Goal: Task Accomplishment & Management: Manage account settings

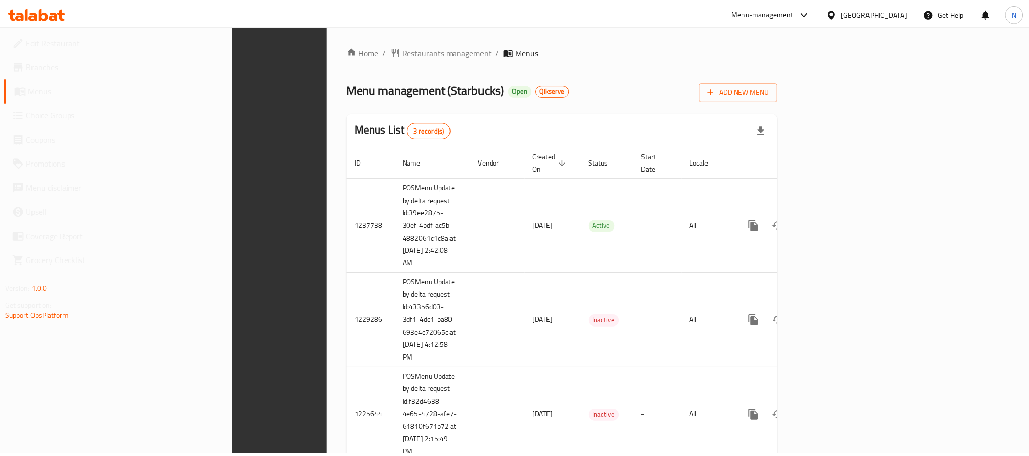
scroll to position [26, 0]
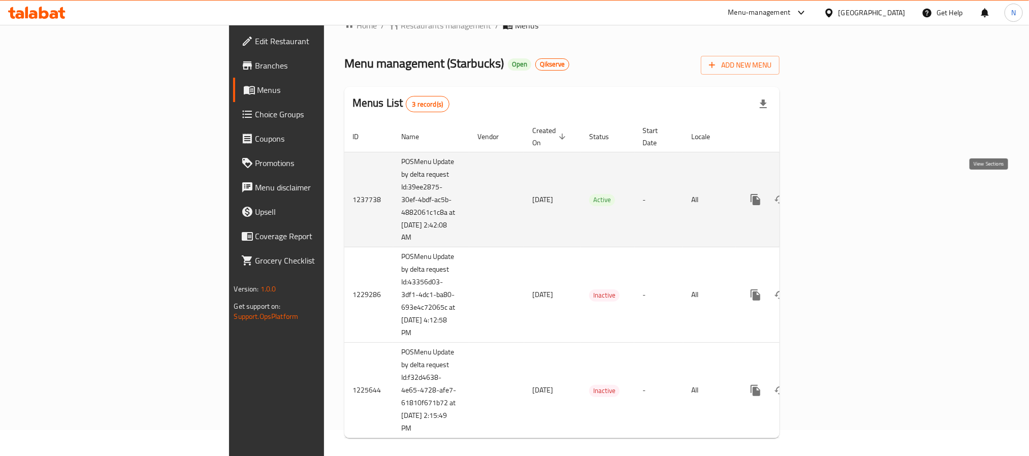
click at [834, 195] on icon "enhanced table" at bounding box center [828, 199] width 9 height 9
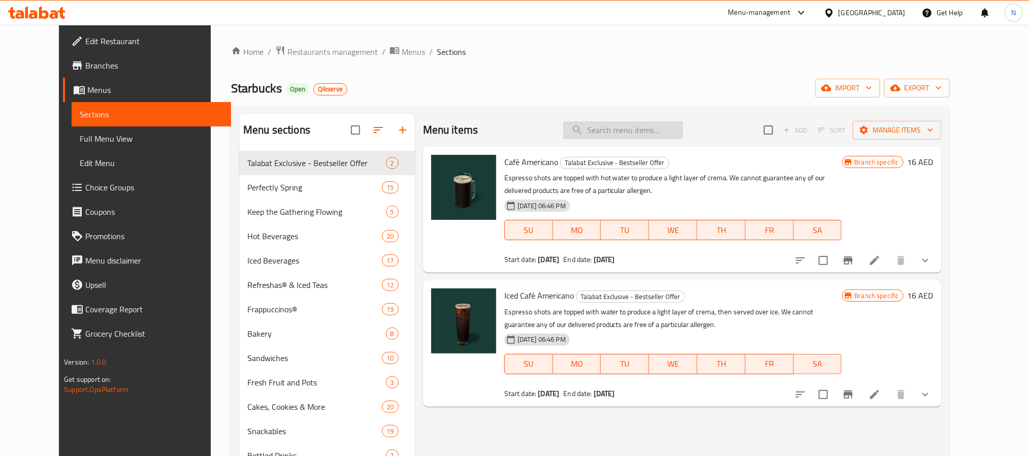
click at [664, 125] on input "search" at bounding box center [623, 130] width 120 height 18
paste input "Crème Brulee Brown Sugar Frappuccino"
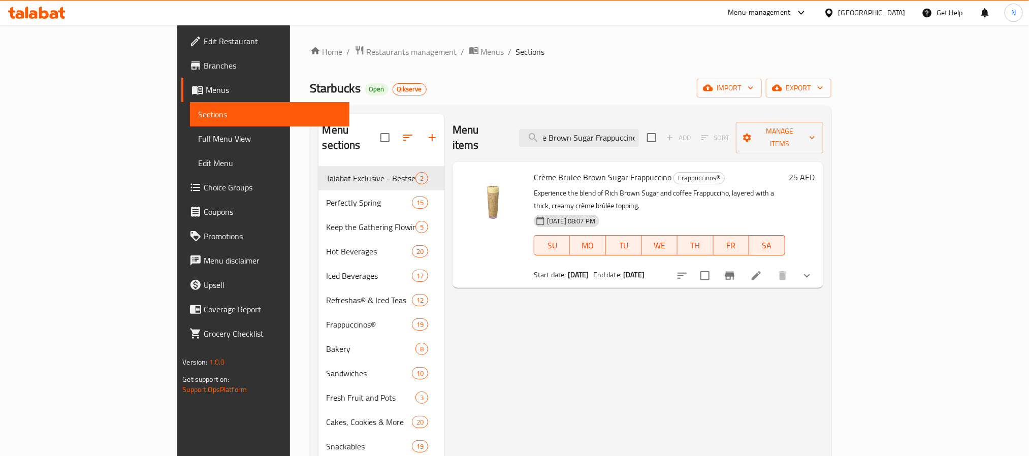
type input "Crème Brulee Brown Sugar Frappuccino"
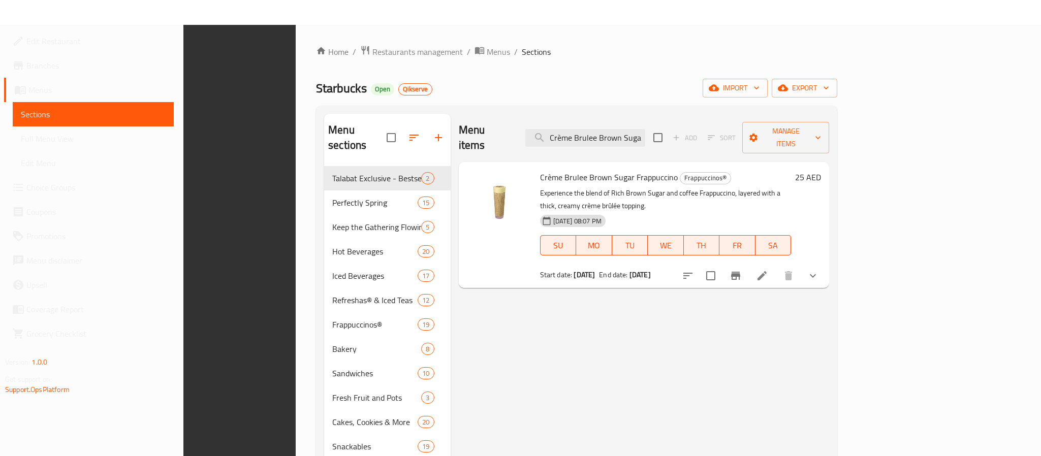
scroll to position [142, 0]
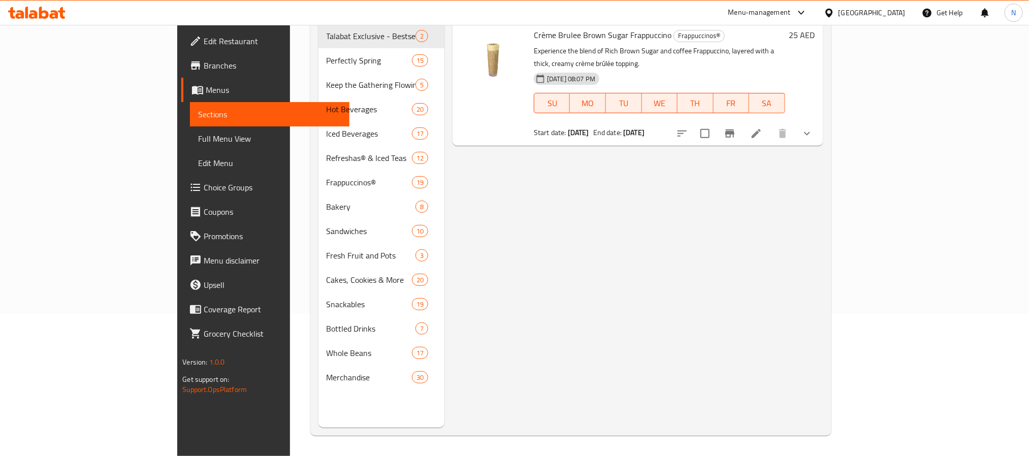
click at [823, 194] on div "Menu items Crème Brulee Brown Sugar Frappuccino Add Sort Manage items Crème Bru…" at bounding box center [633, 200] width 379 height 456
click at [736, 128] on icon "Branch-specific-item" at bounding box center [730, 134] width 12 height 12
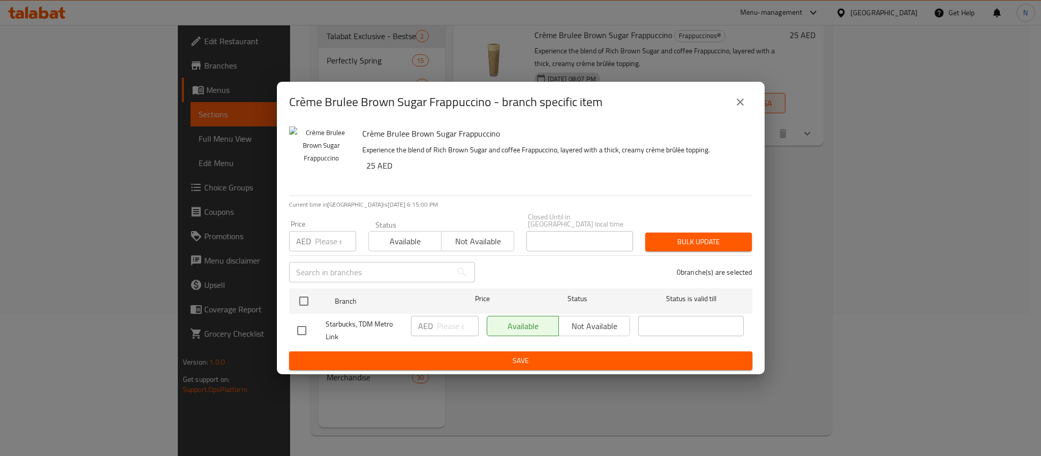
click at [926, 264] on div "Crème Brulee Brown Sugar Frappuccino - branch specific item Crème Brulee Brown …" at bounding box center [520, 228] width 1041 height 456
click at [735, 102] on icon "close" at bounding box center [740, 102] width 12 height 12
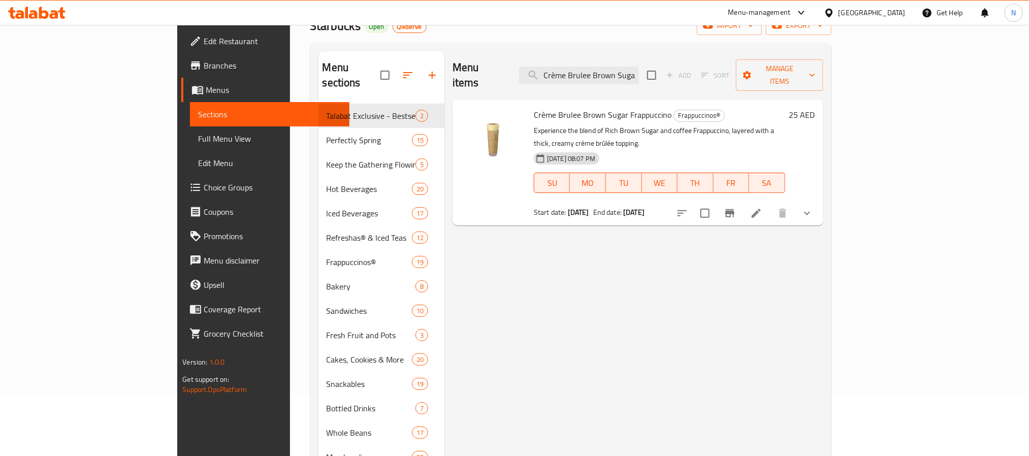
scroll to position [0, 0]
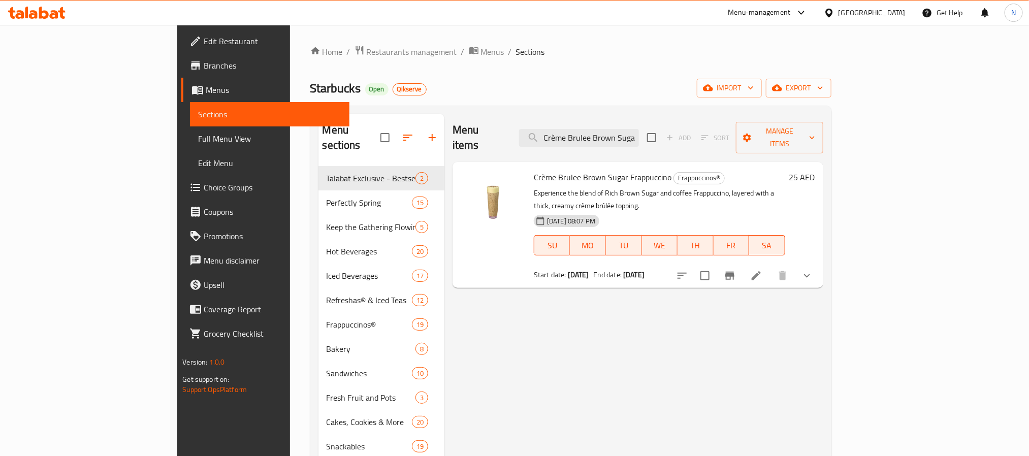
drag, startPoint x: 44, startPoint y: 60, endPoint x: 88, endPoint y: 71, distance: 45.5
click at [204, 60] on span "Branches" at bounding box center [272, 65] width 137 height 12
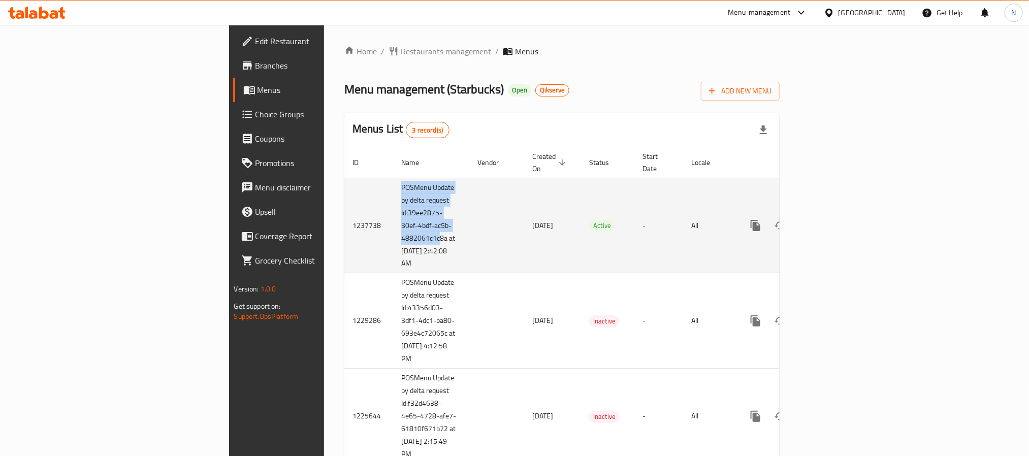
click at [344, 233] on tr "1237738 POSMenu Update by delta request Id:39ee2875-30ef-4bdf-ac5b-4882061c1c8a…" at bounding box center [596, 225] width 505 height 95
click at [469, 237] on td "enhanced table" at bounding box center [496, 225] width 55 height 95
drag, startPoint x: 291, startPoint y: 244, endPoint x: 240, endPoint y: 244, distance: 51.3
click at [393, 244] on td "POSMenu Update by delta request Id:39ee2875-30ef-4bdf-ac5b-4882061c1c8a at [DAT…" at bounding box center [431, 225] width 76 height 95
click at [393, 247] on td "POSMenu Update by delta request Id:39ee2875-30ef-4bdf-ac5b-4882061c1c8a at [DAT…" at bounding box center [431, 225] width 76 height 95
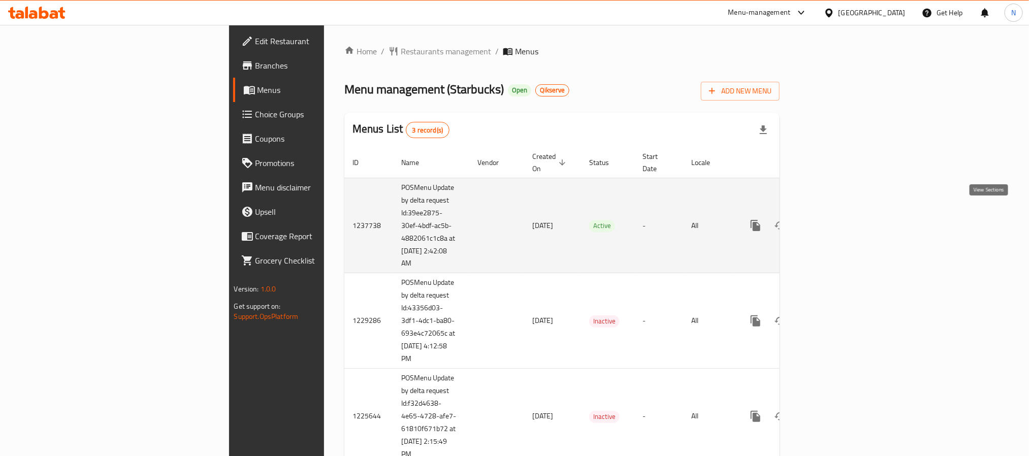
click at [835, 219] on icon "enhanced table" at bounding box center [829, 225] width 12 height 12
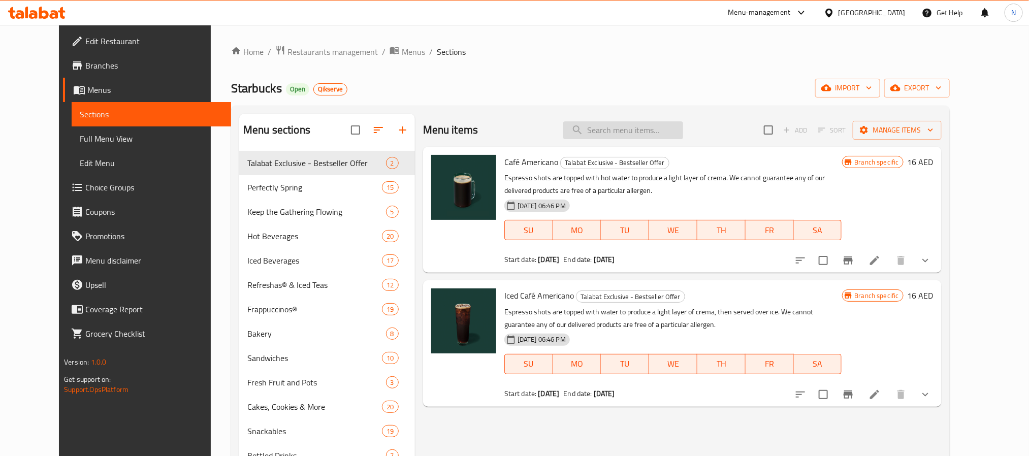
click at [677, 132] on input "search" at bounding box center [623, 130] width 120 height 18
paste input "Crème Brulee Brown Sugar Frappuccino"
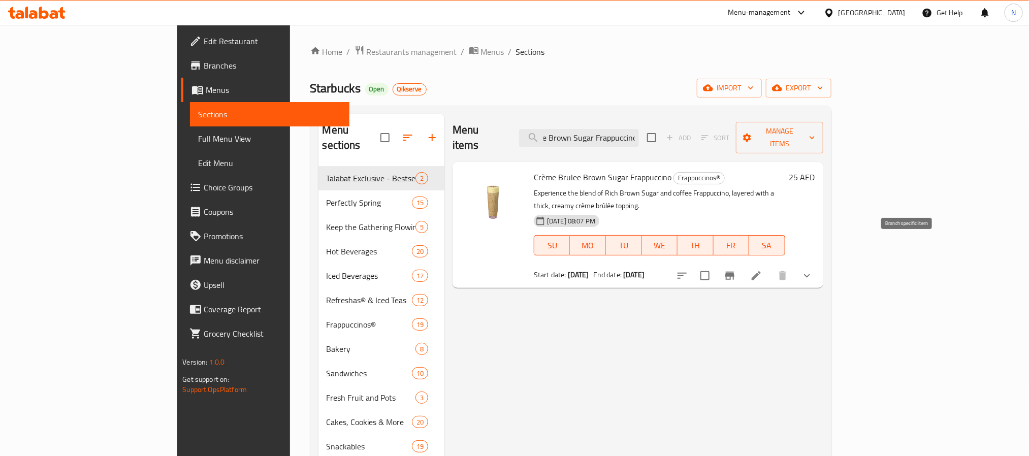
type input "Crème Brulee Brown Sugar Frappuccino"
click at [735, 272] on icon "Branch-specific-item" at bounding box center [729, 276] width 9 height 8
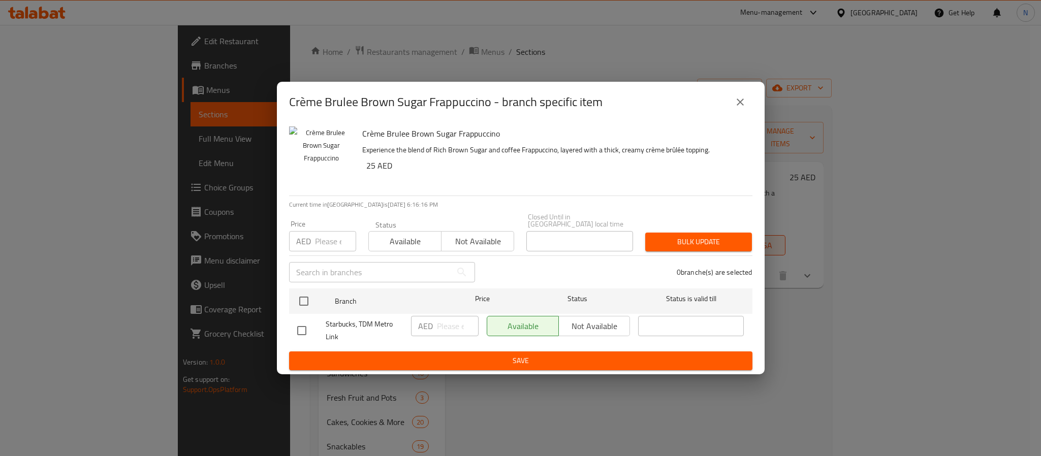
click at [742, 98] on icon "close" at bounding box center [740, 102] width 12 height 12
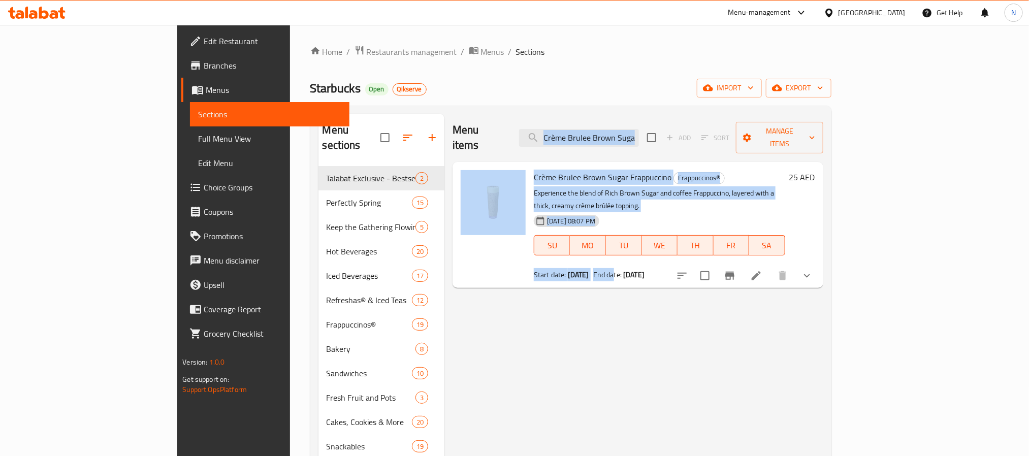
drag, startPoint x: 462, startPoint y: 129, endPoint x: 598, endPoint y: 258, distance: 187.2
click at [596, 258] on div "Menu items Crème Brulee Brown Sugar Frappuccino Add Sort Manage items Crème Bru…" at bounding box center [633, 342] width 379 height 456
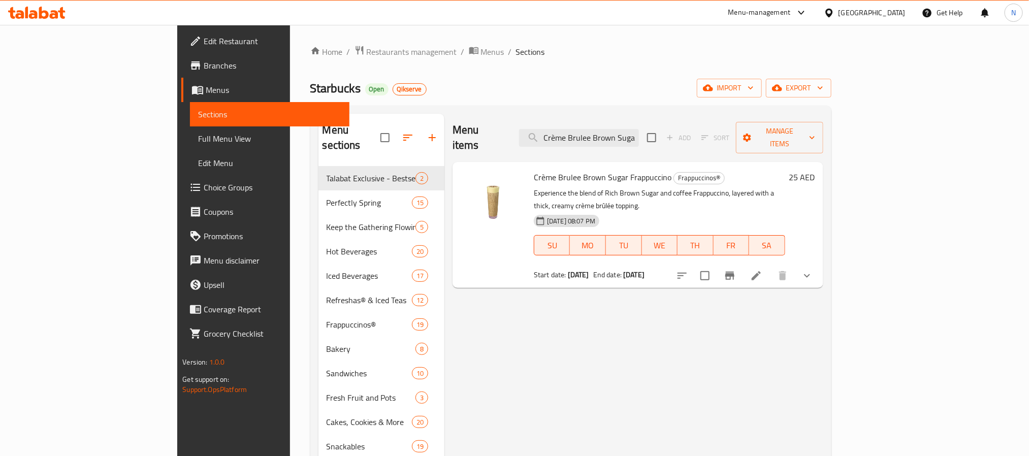
click at [813, 315] on div "Menu items Crème Brulee Brown Sugar Frappuccino Add Sort Manage items Crème Bru…" at bounding box center [633, 342] width 379 height 456
drag, startPoint x: 492, startPoint y: 107, endPoint x: 663, endPoint y: 241, distance: 217.5
click at [663, 241] on div "Menu sections Talabat Exclusive - Bestseller Offer 2 Perfectly Spring 15 Keep t…" at bounding box center [570, 342] width 521 height 472
click at [747, 338] on div "Menu items Crème Brulee Brown Sugar Frappuccino Add Sort Manage items Crème Bru…" at bounding box center [633, 342] width 379 height 456
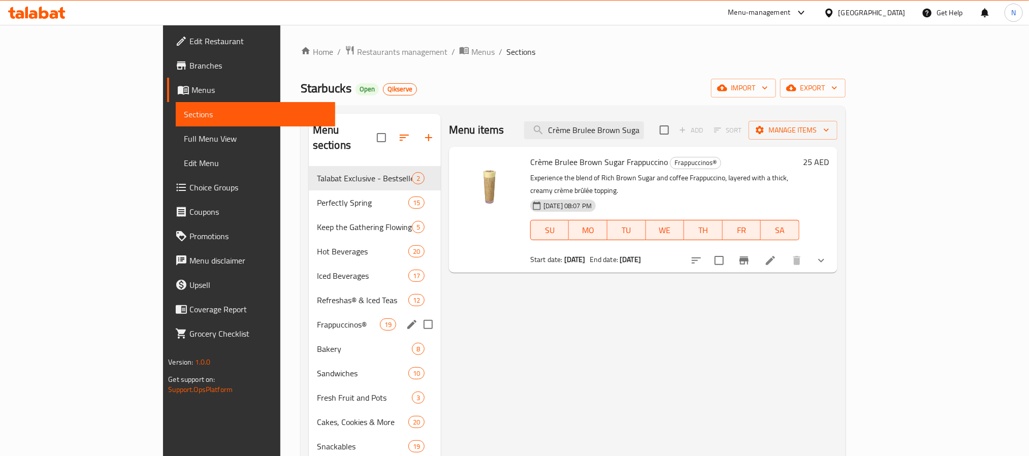
click at [309, 312] on div "Frappuccinos® 19" at bounding box center [375, 324] width 132 height 24
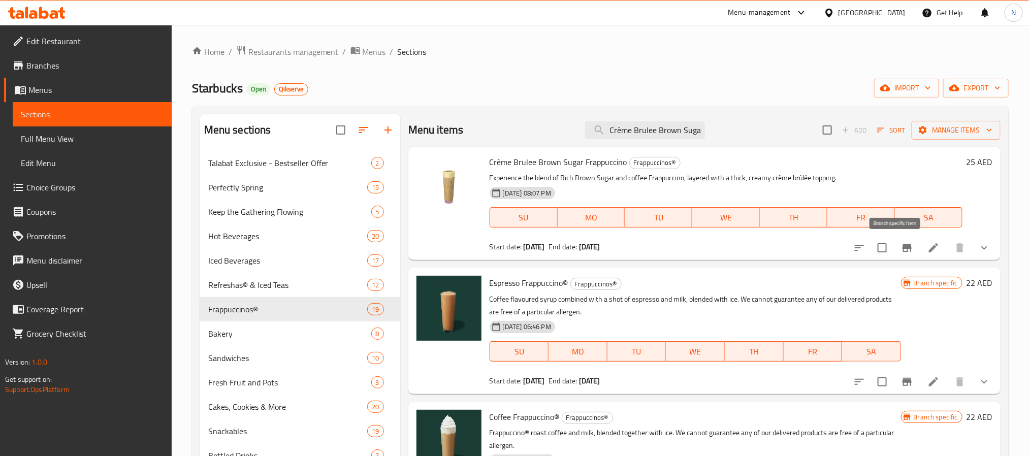
click at [904, 245] on button "Branch-specific-item" at bounding box center [907, 248] width 24 height 24
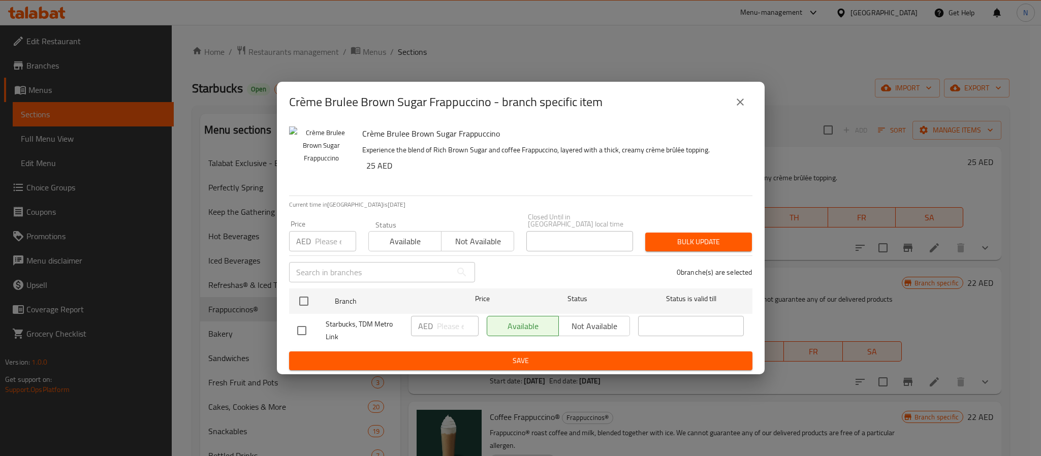
click at [802, 81] on div "Crème Brulee Brown Sugar Frappuccino - branch specific item Crème Brulee Brown …" at bounding box center [520, 228] width 1041 height 456
click at [738, 102] on icon "close" at bounding box center [740, 102] width 12 height 12
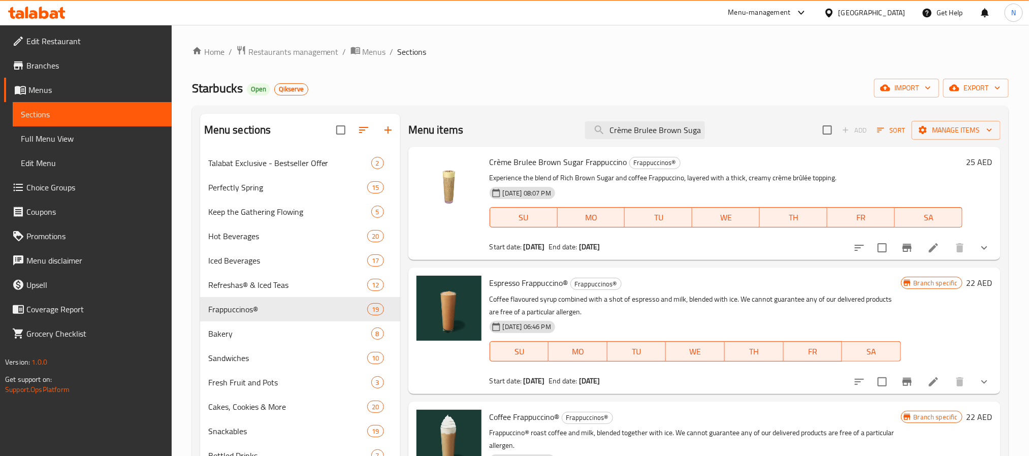
click at [901, 385] on icon "Branch-specific-item" at bounding box center [907, 382] width 12 height 12
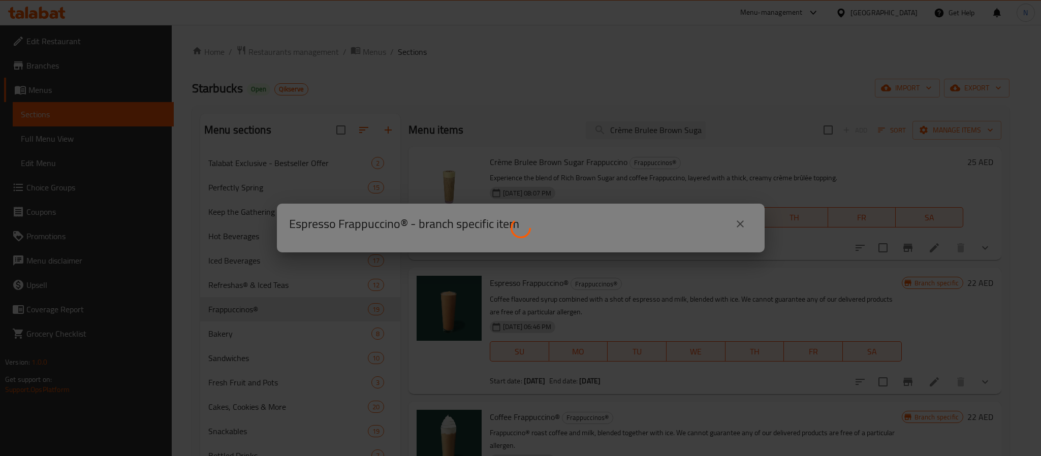
click at [797, 64] on div at bounding box center [520, 228] width 1041 height 456
